Goal: Task Accomplishment & Management: Manage account settings

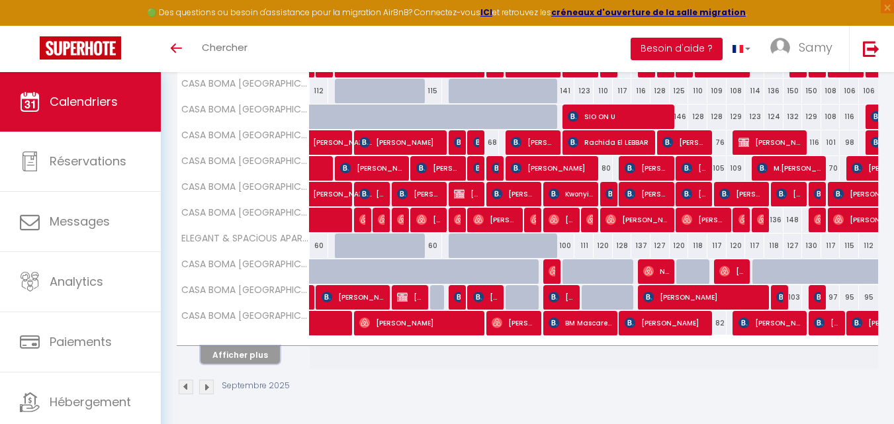
click at [251, 361] on button "Afficher plus" at bounding box center [239, 355] width 79 height 18
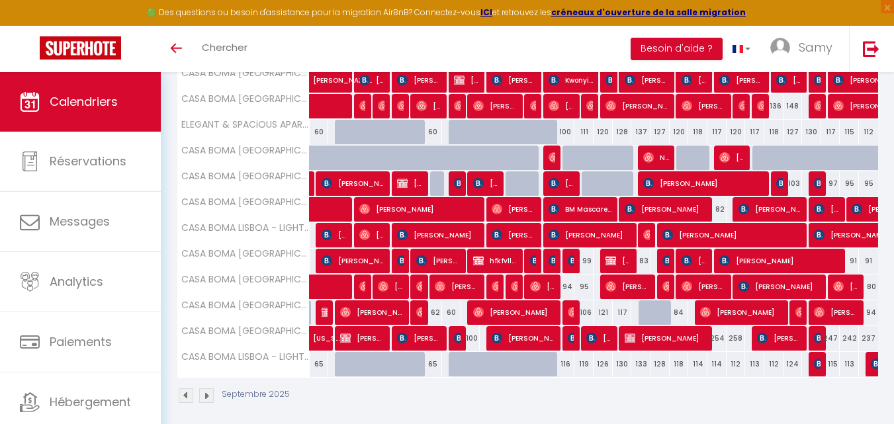
scroll to position [603, 0]
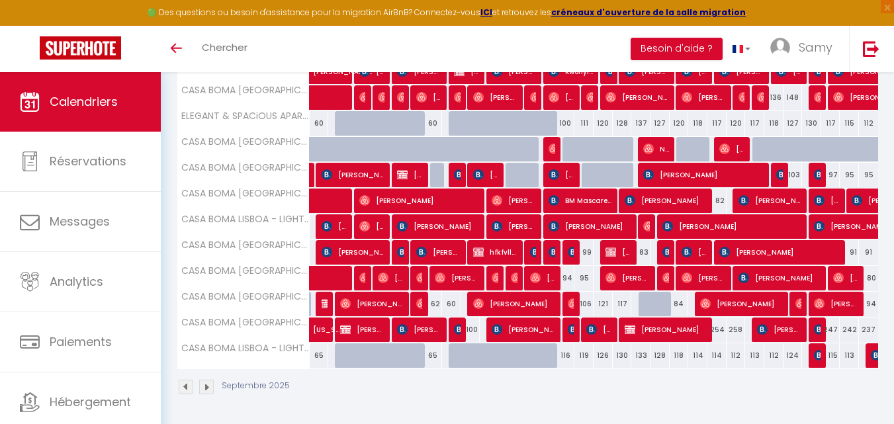
click at [566, 353] on div "116" at bounding box center [565, 355] width 19 height 24
type input "116"
type input "Dim 14 Septembre 2025"
type input "Lun 15 Septembre 2025"
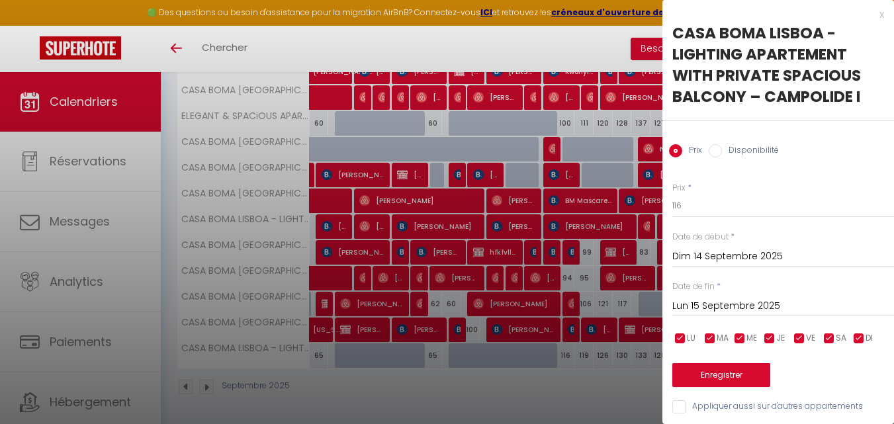
click at [566, 353] on div at bounding box center [447, 212] width 894 height 424
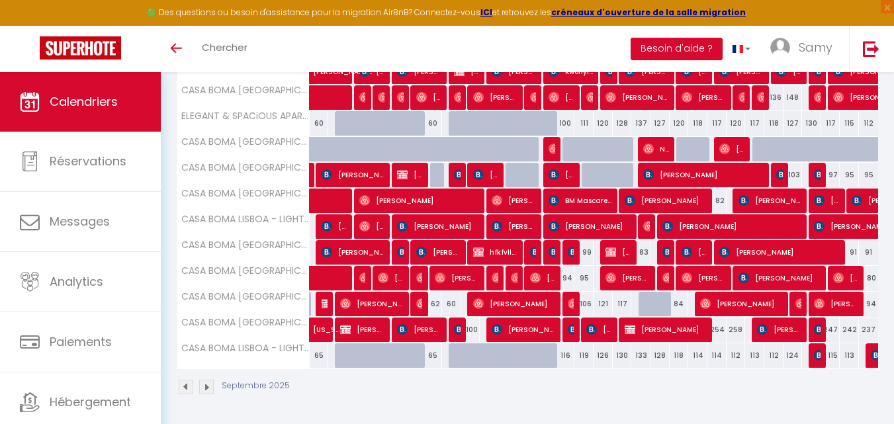
click at [566, 353] on div "116" at bounding box center [565, 355] width 19 height 24
type input "116"
type input "Dim 14 Septembre 2025"
type input "Lun 15 Septembre 2025"
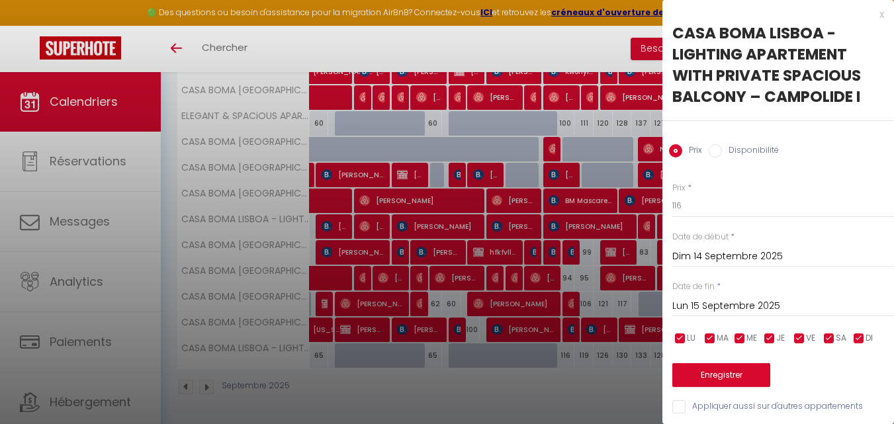
click at [566, 353] on div at bounding box center [447, 212] width 894 height 424
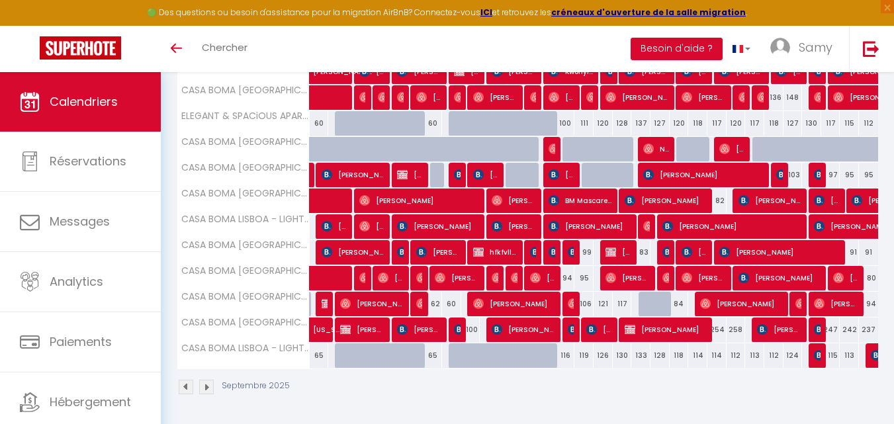
click at [437, 355] on div "65" at bounding box center [432, 355] width 19 height 24
type input "65"
type input "Dim 07 Septembre 2025"
type input "Lun 08 Septembre 2025"
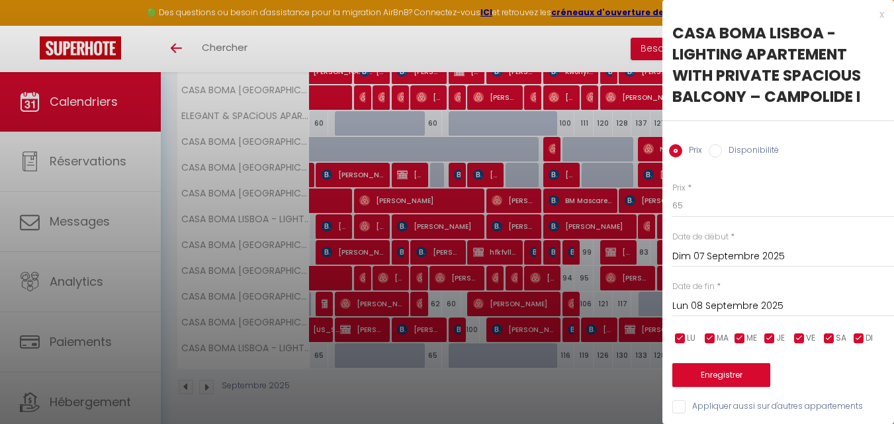
click at [432, 357] on div at bounding box center [447, 212] width 894 height 424
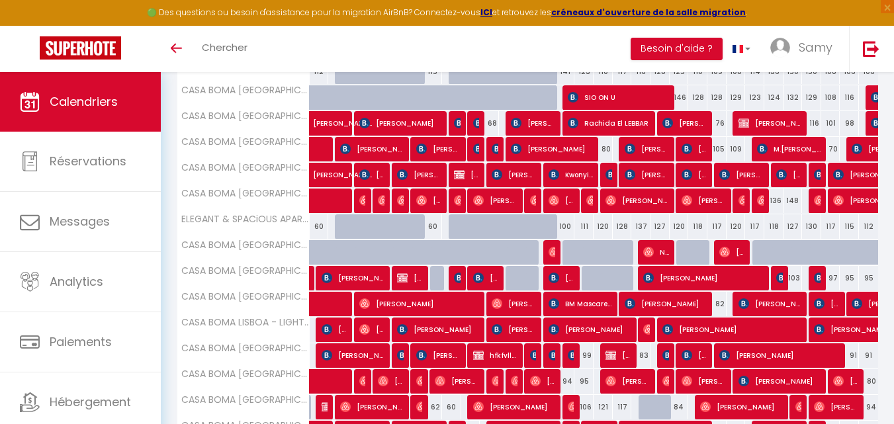
scroll to position [484, 0]
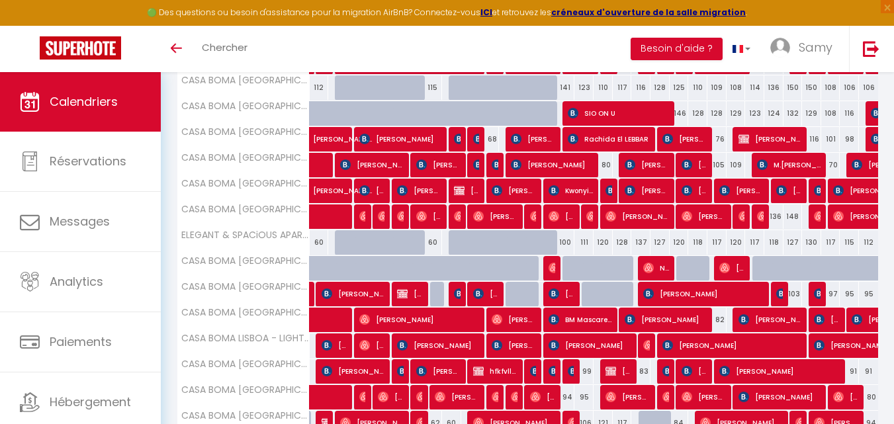
click at [563, 245] on div "100" at bounding box center [565, 242] width 19 height 24
type input "100"
type input "Dim 14 Septembre 2025"
type input "Lun 15 Septembre 2025"
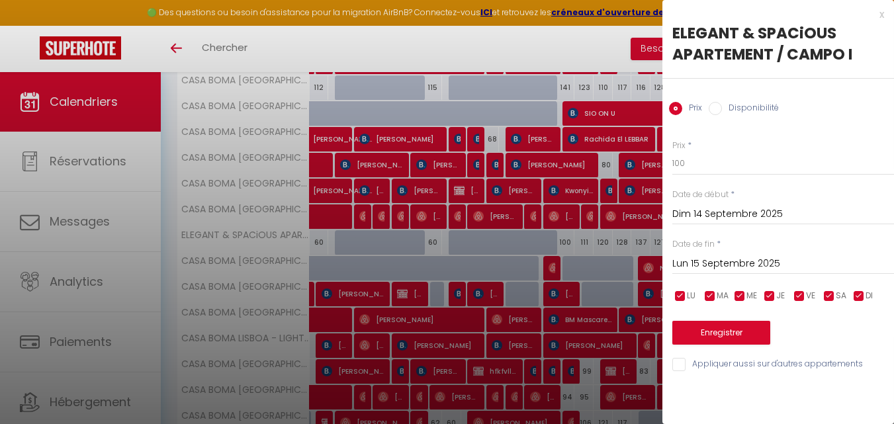
click at [563, 245] on div at bounding box center [447, 212] width 894 height 424
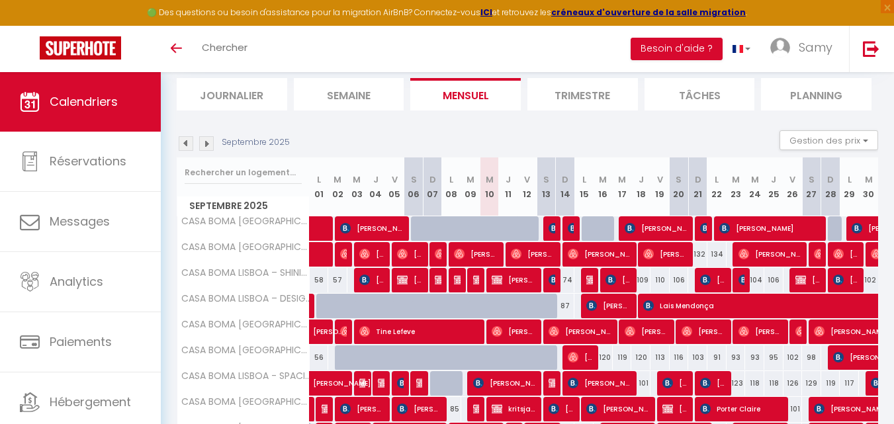
scroll to position [61, 0]
